Goal: Complete application form

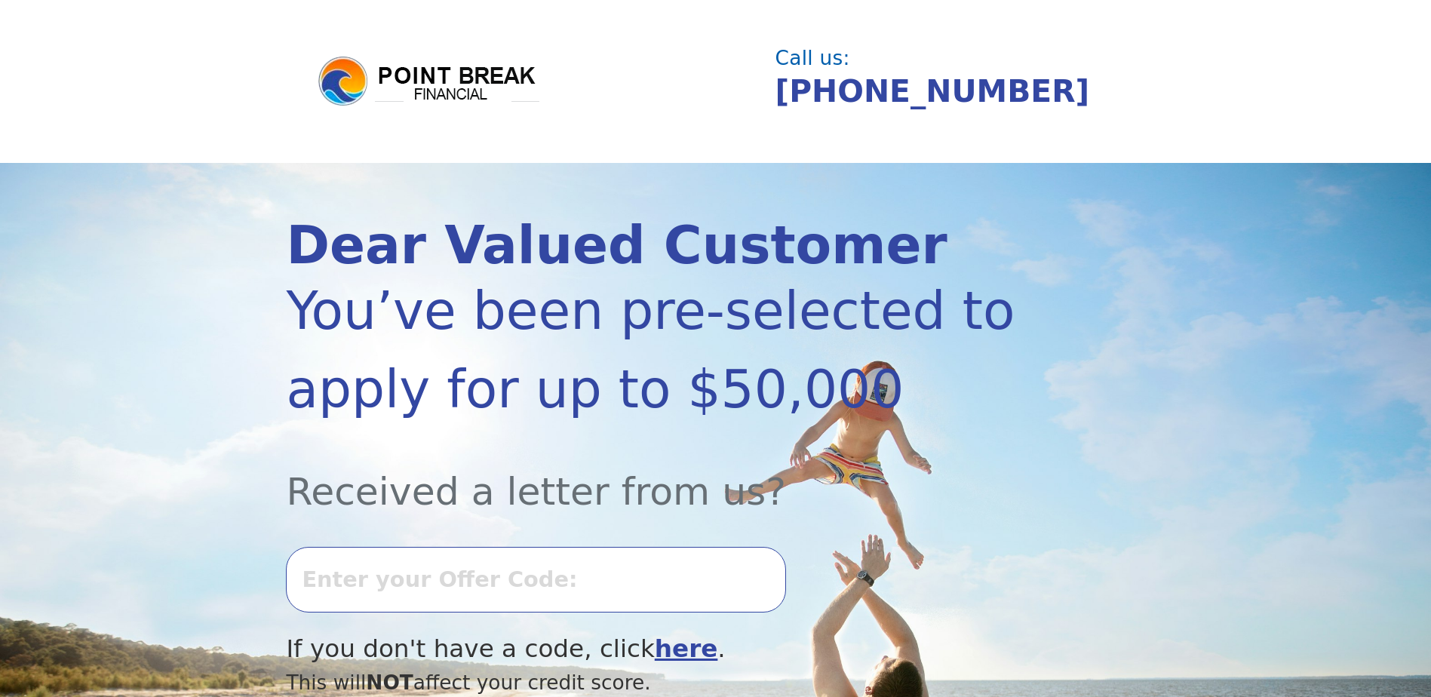
click at [478, 582] on input "text" at bounding box center [535, 579] width 499 height 65
type input "1001k-501928"
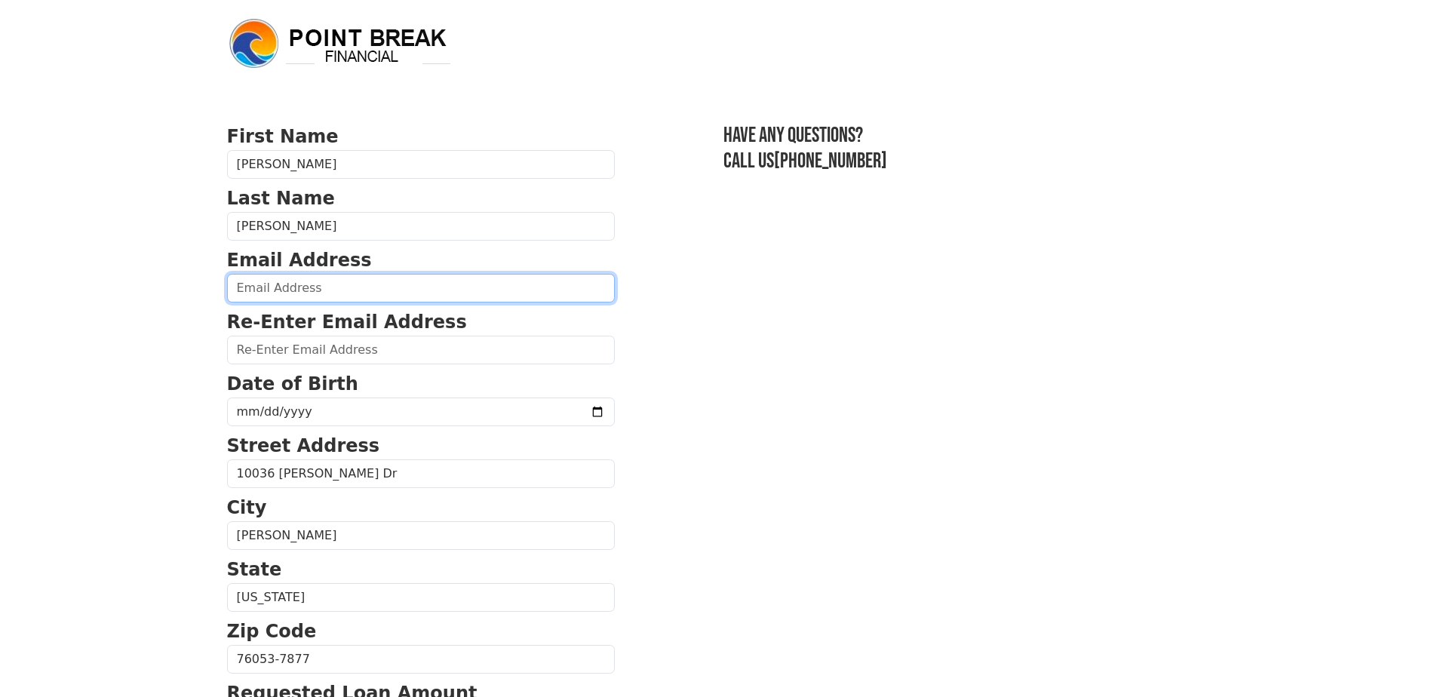
click at [356, 284] on input "email" at bounding box center [421, 288] width 388 height 29
type input "campr18@gmail.com"
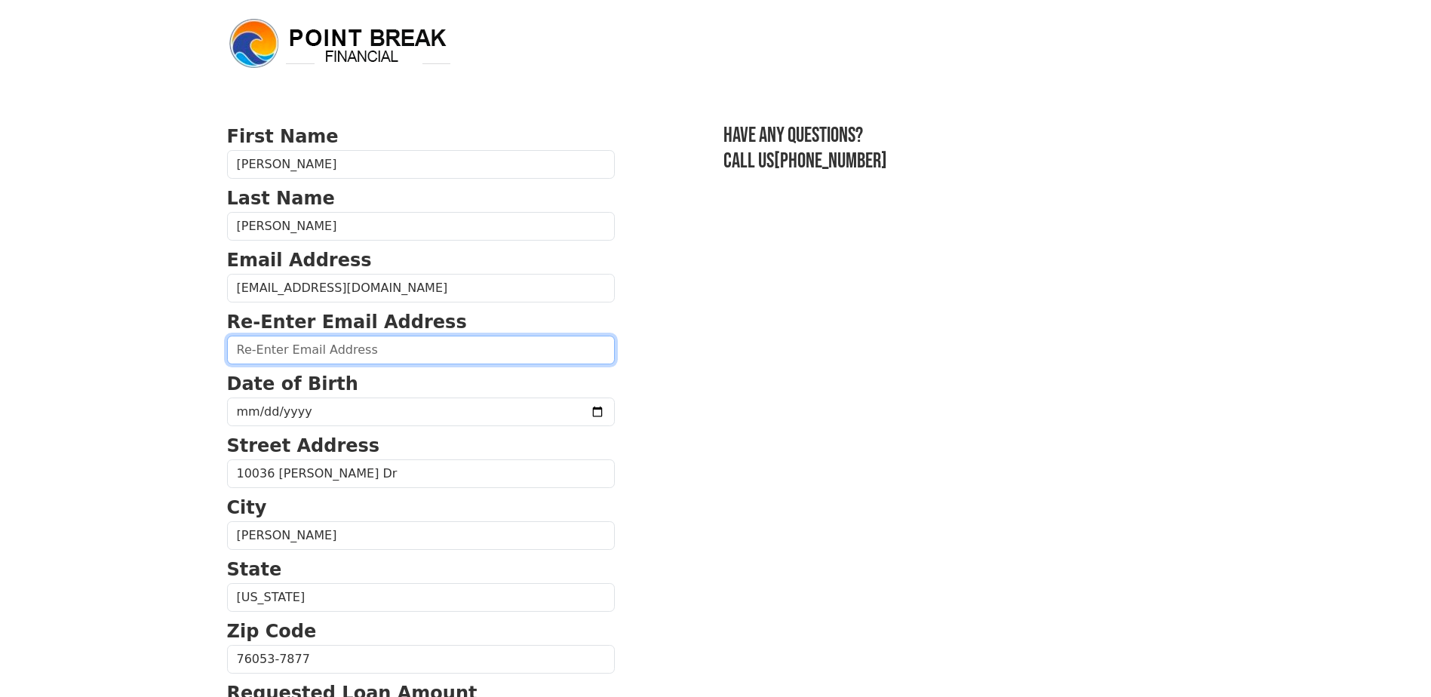
click at [339, 356] on input "email" at bounding box center [421, 350] width 388 height 29
type input "campr18@gmail.com"
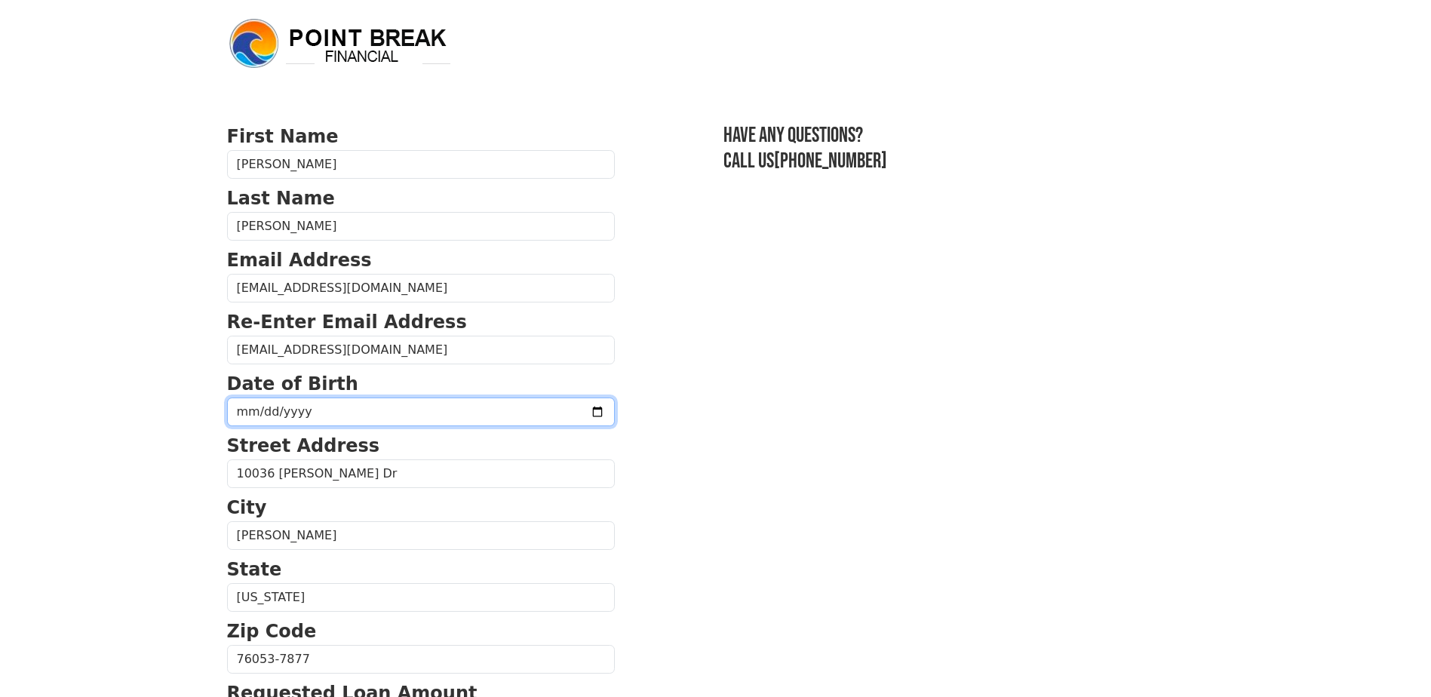
click at [286, 412] on input "date" at bounding box center [421, 412] width 388 height 29
click at [244, 416] on input "date" at bounding box center [421, 412] width 388 height 29
type input "1981-06-22"
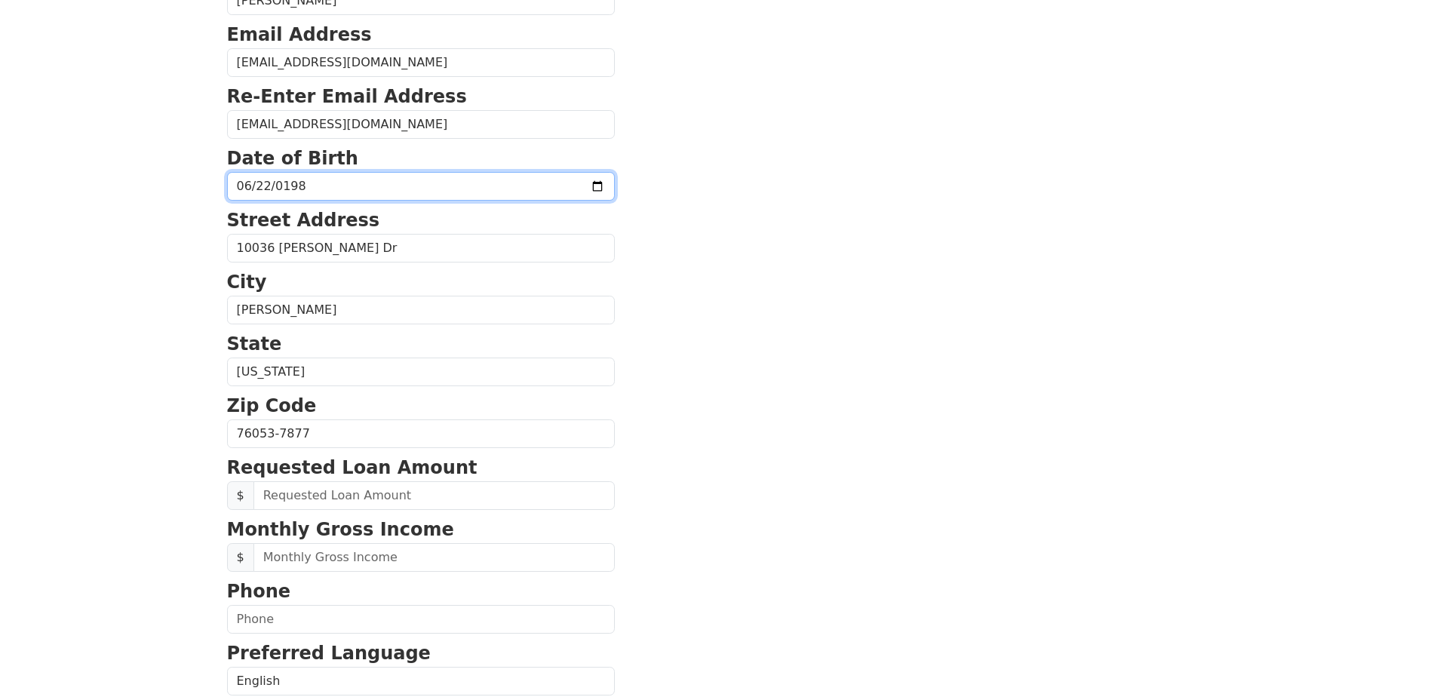
scroll to position [226, 0]
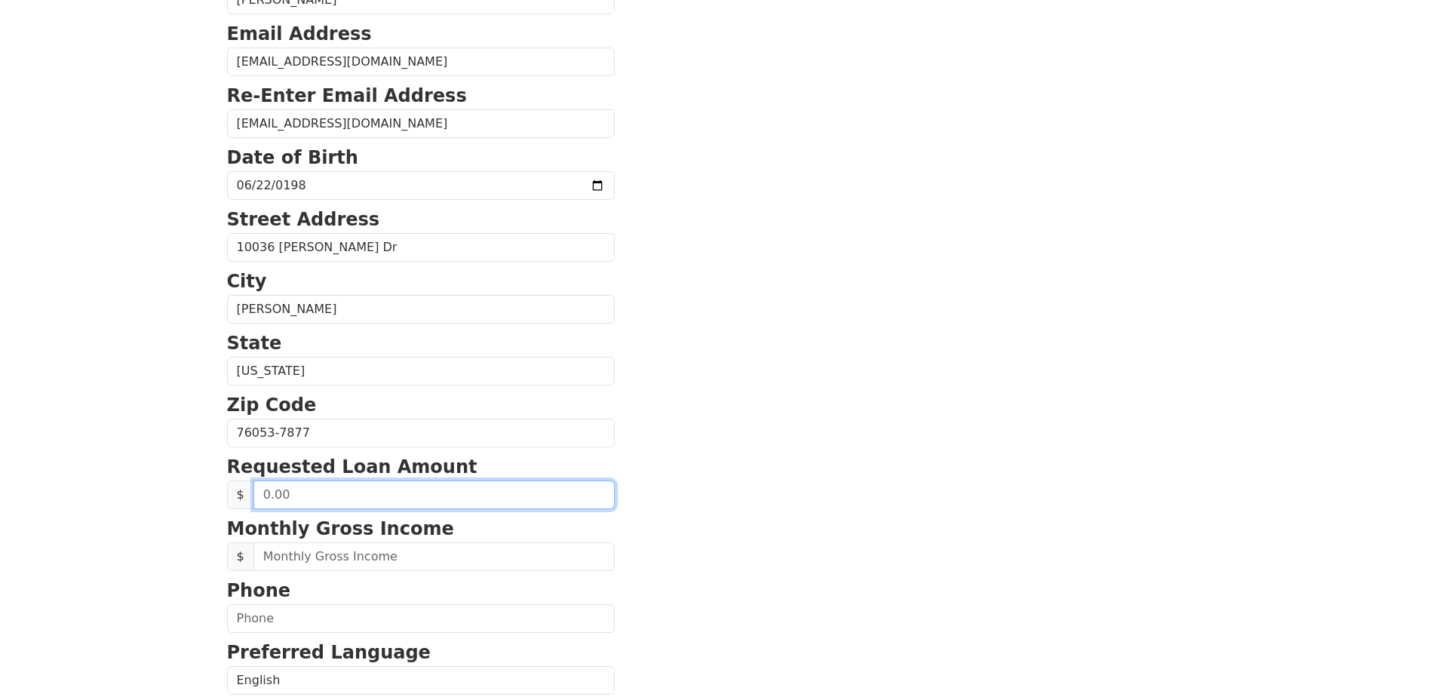
click at [334, 490] on input "text" at bounding box center [434, 495] width 361 height 29
type input "50,000.00"
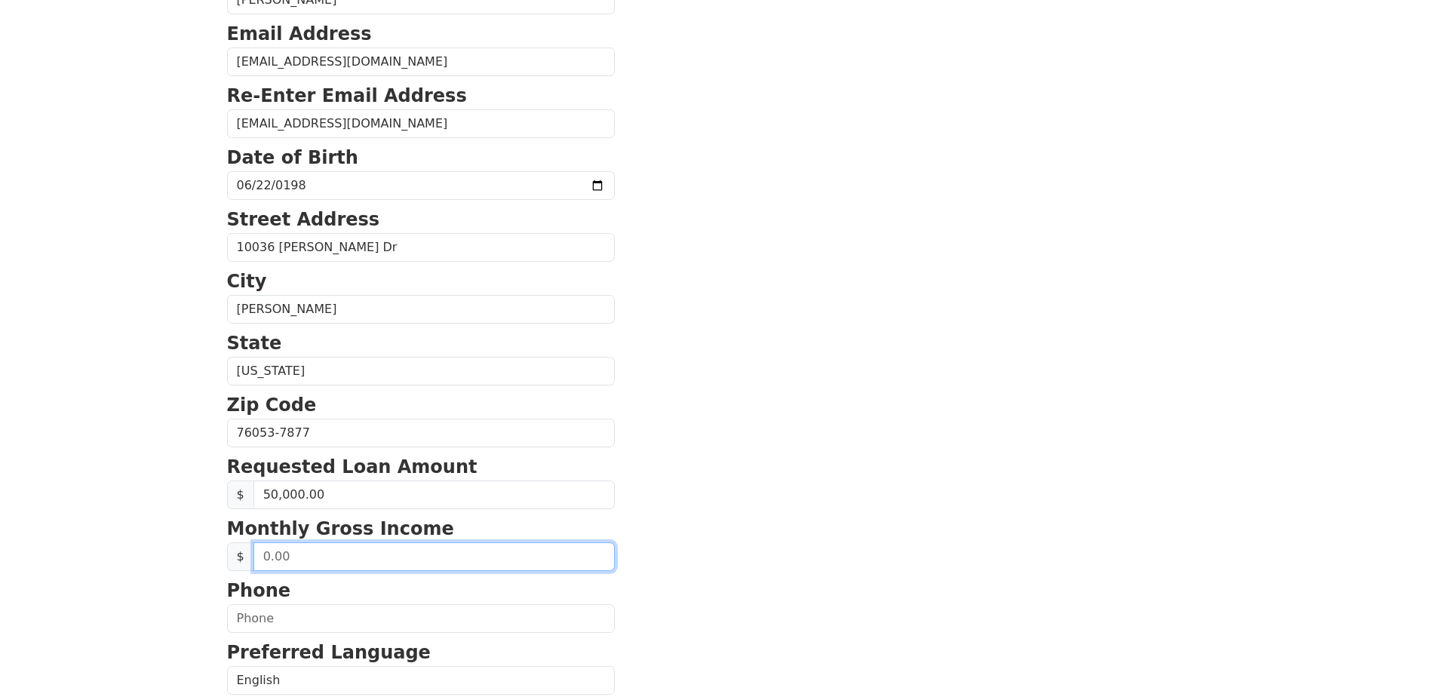
click at [323, 561] on input "text" at bounding box center [434, 557] width 361 height 29
click at [349, 566] on input "16,000.00" at bounding box center [434, 557] width 361 height 29
type input "18,383.75"
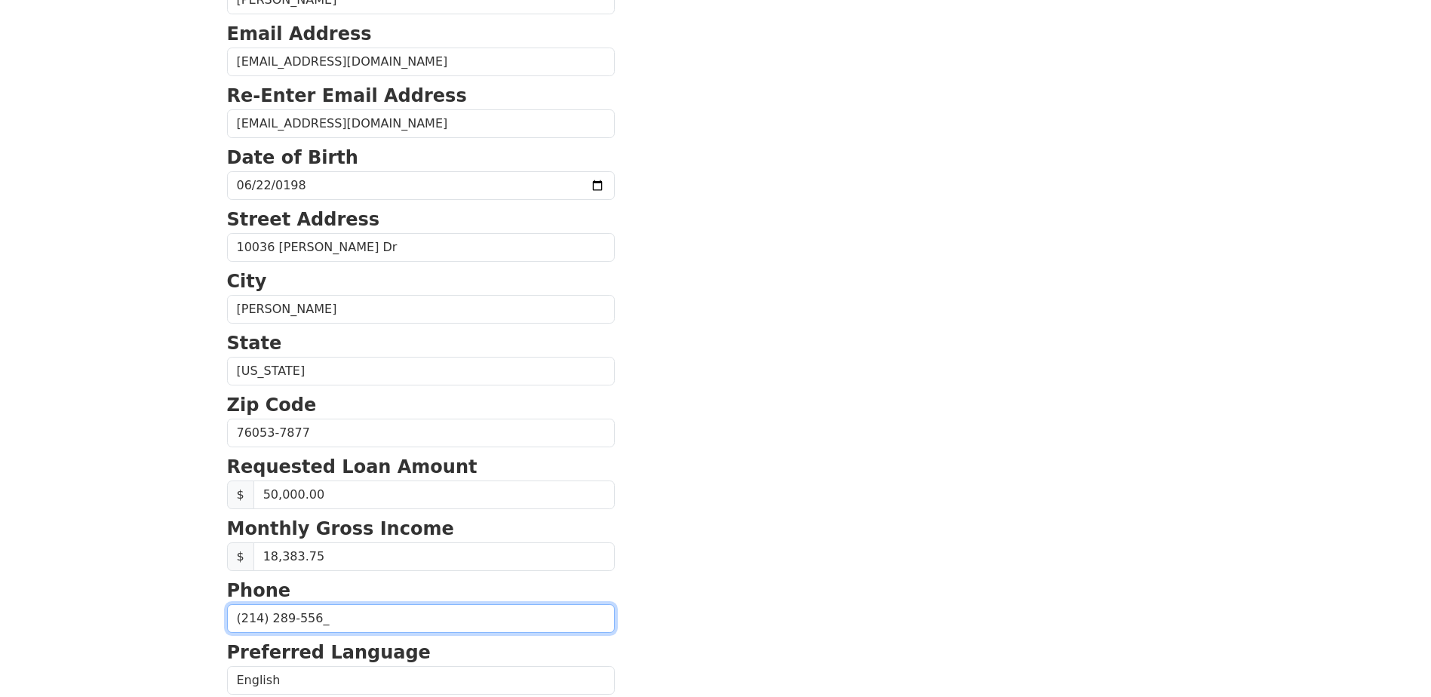
type input "(214) 289-5562"
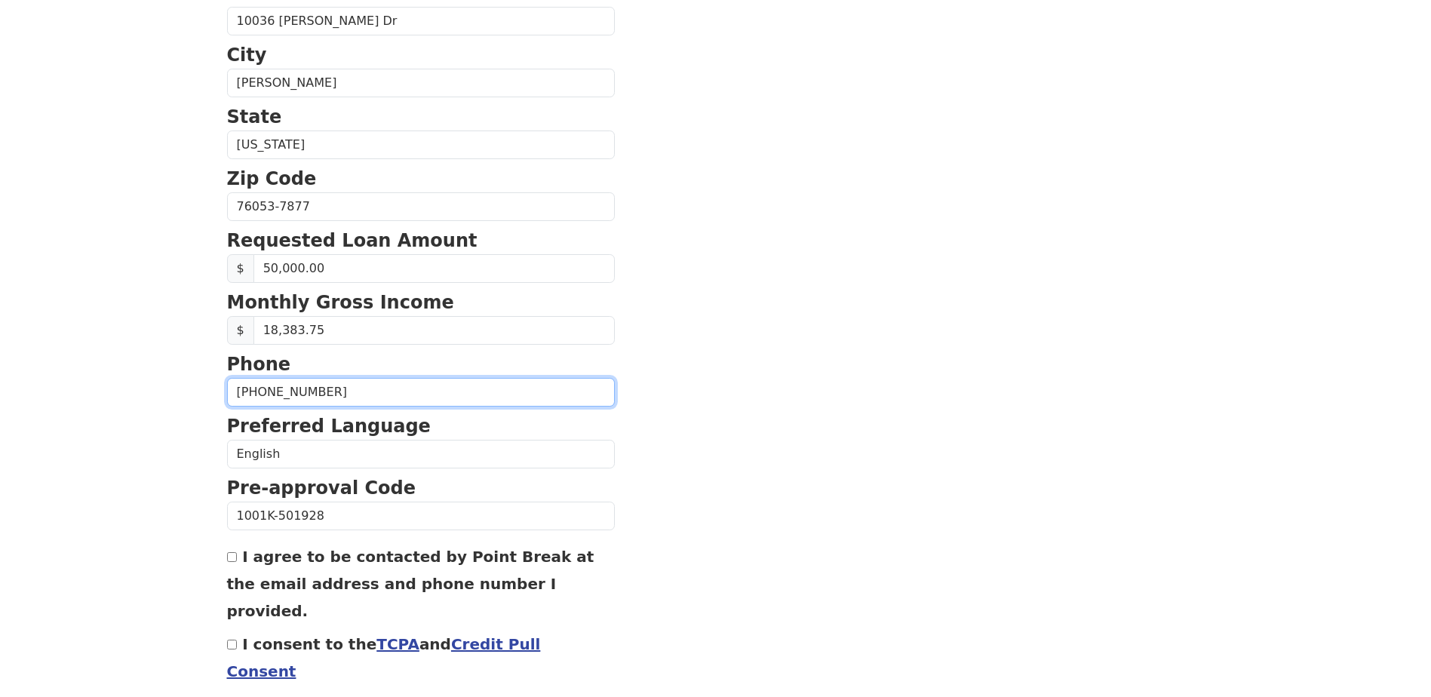
scroll to position [504, 0]
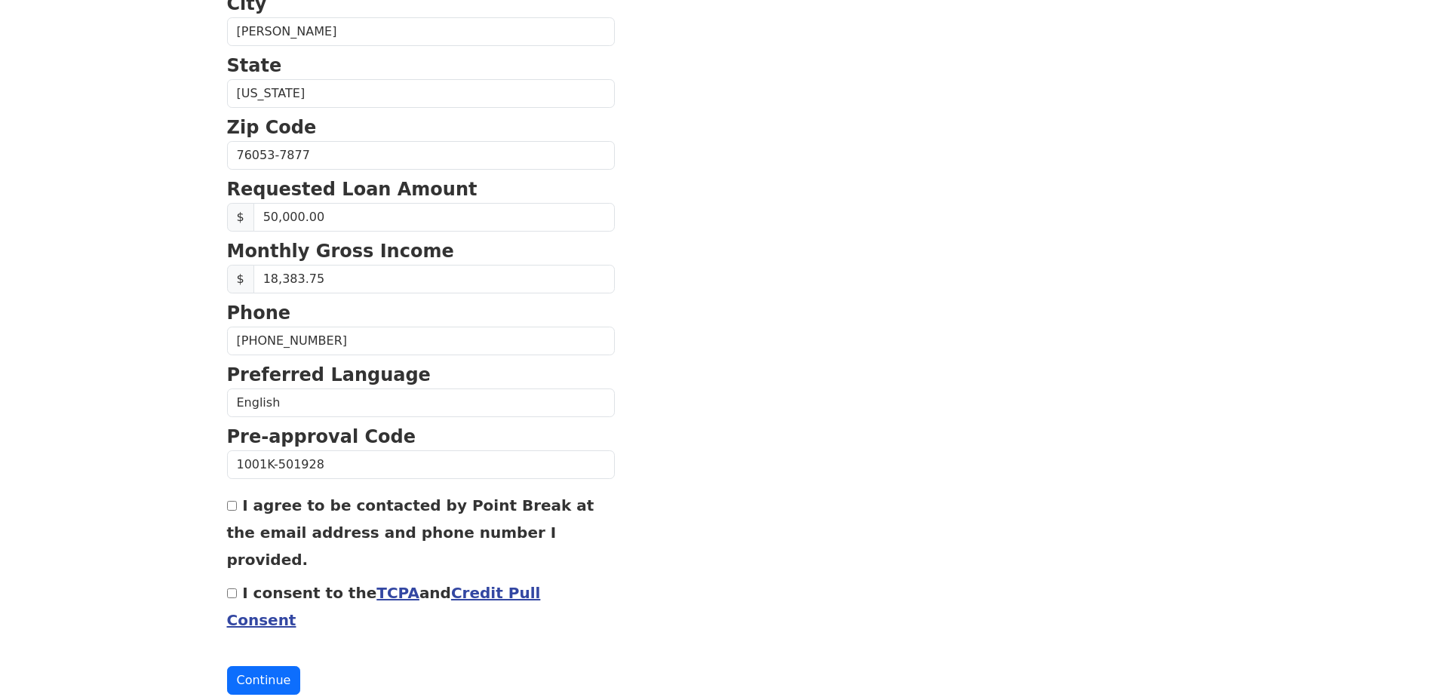
click at [234, 508] on input "I agree to be contacted by Point Break at the email address and phone number I …" at bounding box center [232, 506] width 10 height 10
checkbox input "true"
click at [233, 589] on input "I consent to the TCPA and Credit Pull Consent" at bounding box center [232, 594] width 10 height 10
checkbox input "true"
click at [259, 666] on button "Continue" at bounding box center [264, 680] width 74 height 29
